Goal: Task Accomplishment & Management: Use online tool/utility

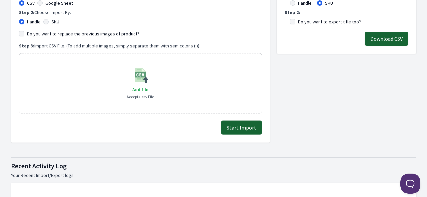
scroll to position [133, 0]
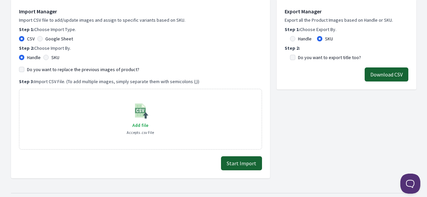
click at [53, 59] on label "SKU" at bounding box center [55, 57] width 8 height 7
click at [49, 59] on input "SKU" at bounding box center [45, 57] width 5 height 5
radio input "true"
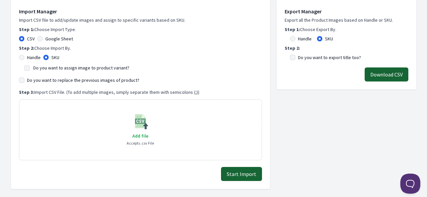
click at [53, 67] on label "Do you want to assign image to product variant?" at bounding box center [81, 68] width 96 height 6
click at [30, 67] on input "Do you want to assign image to product variant?" at bounding box center [26, 67] width 5 height 5
checkbox input "true"
click at [57, 80] on label "Do you want to replace the previous images of product?" at bounding box center [83, 80] width 112 height 7
click at [24, 80] on input "Do you want to replace the previous images of product?" at bounding box center [21, 79] width 5 height 5
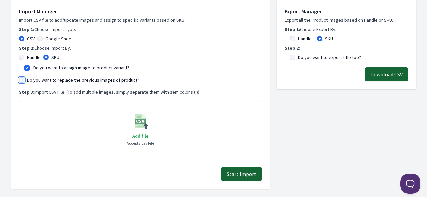
checkbox input "true"
click at [137, 137] on span "Add file" at bounding box center [140, 136] width 16 height 6
click at [148, 132] on input "Add file" at bounding box center [148, 131] width 0 height 0
type input "C:\fakepath\export_variant_929.csv"
click at [235, 172] on button "Start Import" at bounding box center [241, 174] width 41 height 14
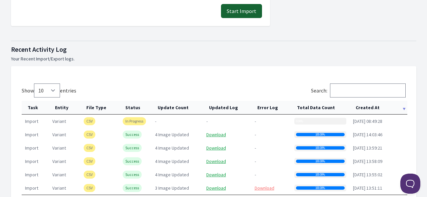
scroll to position [300, 0]
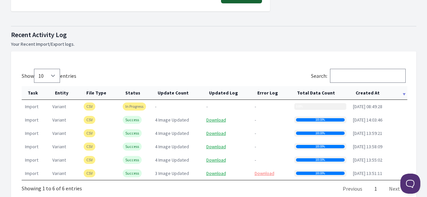
click at [364, 90] on th "Created At" at bounding box center [379, 93] width 58 height 14
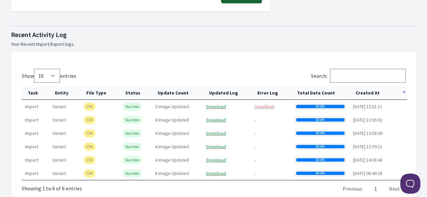
click at [364, 91] on th "Created At" at bounding box center [379, 93] width 58 height 14
